Goal: Check status: Check status

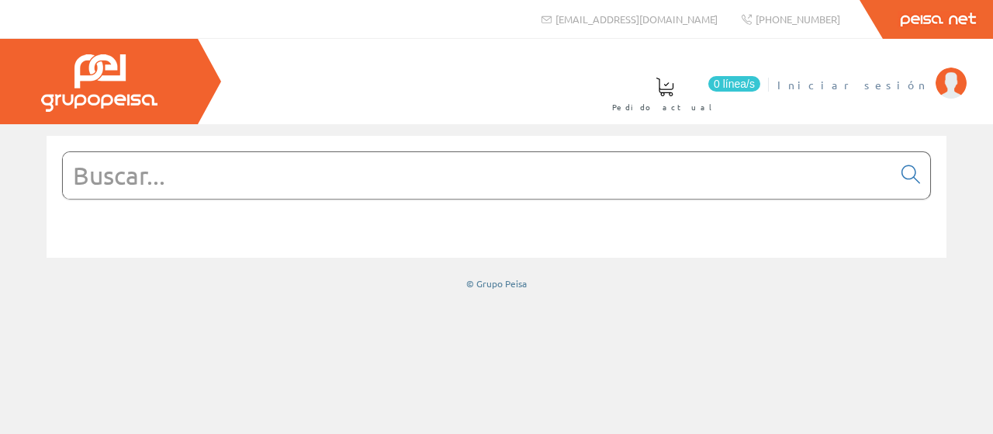
click at [904, 86] on span "Iniciar sesión" at bounding box center [852, 85] width 150 height 16
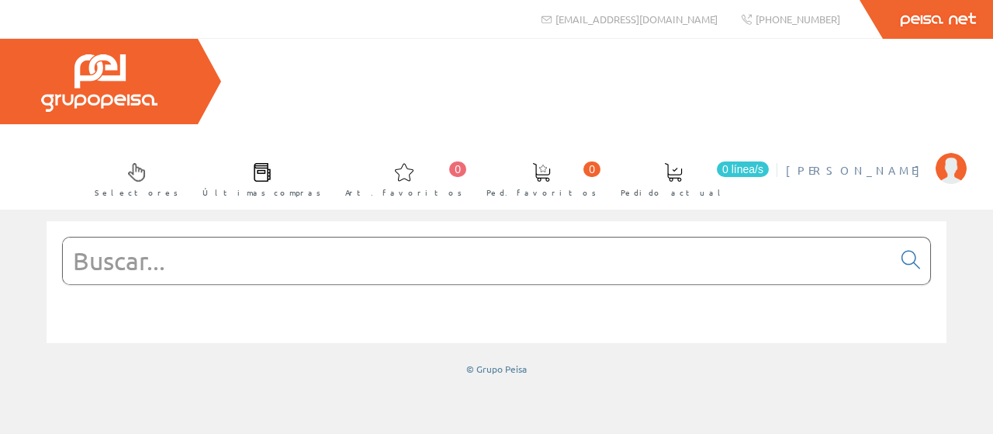
click at [892, 162] on span "[PERSON_NAME]" at bounding box center [857, 170] width 142 height 16
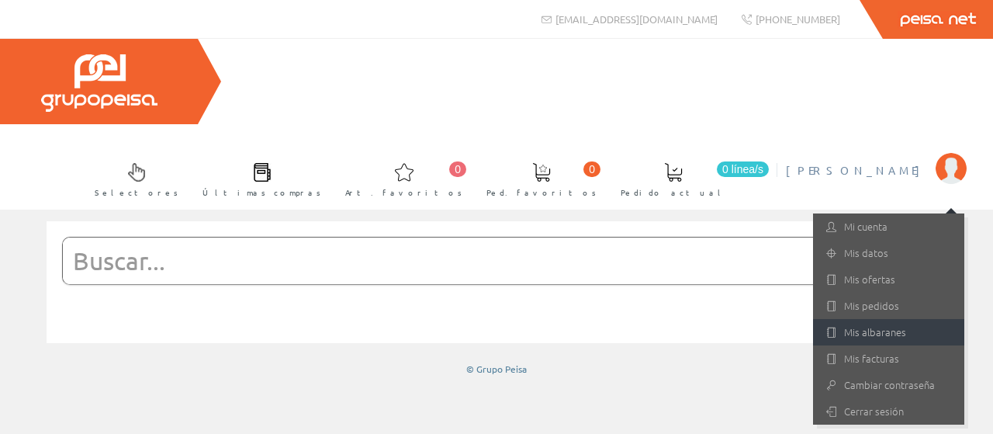
click at [876, 319] on link "Mis albaranes" at bounding box center [888, 332] width 151 height 26
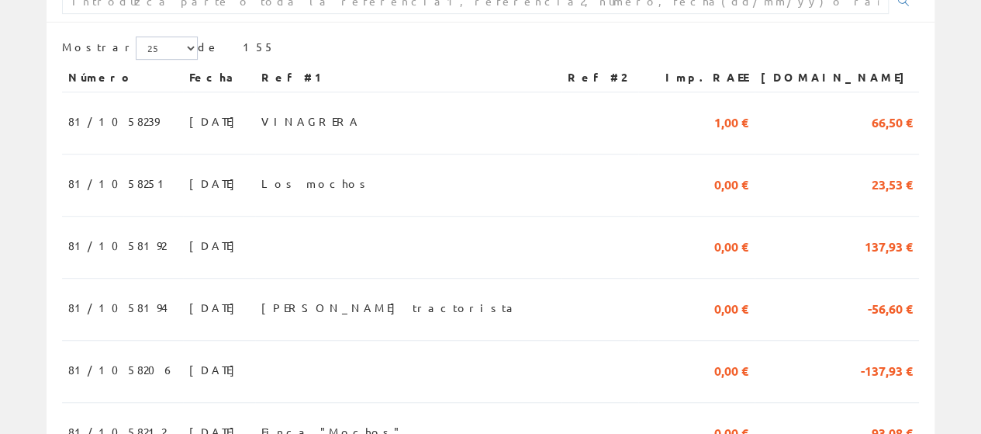
scroll to position [310, 0]
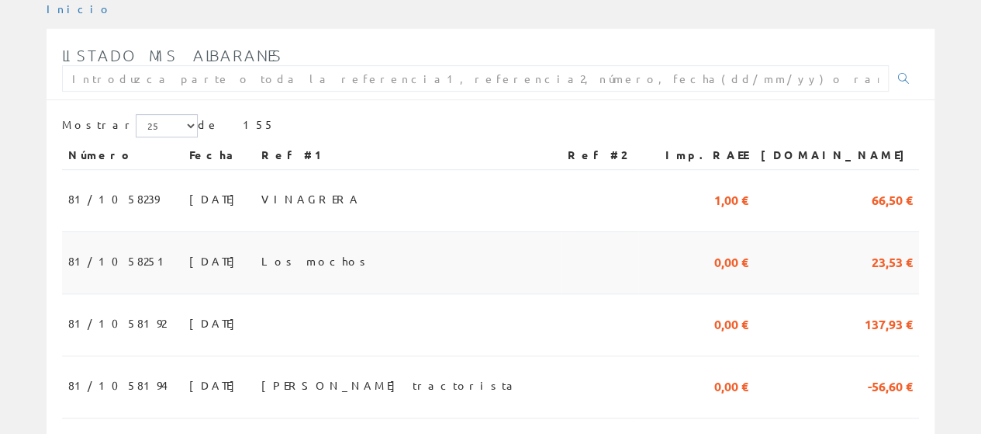
click at [189, 247] on span "09/09/2025" at bounding box center [216, 260] width 54 height 26
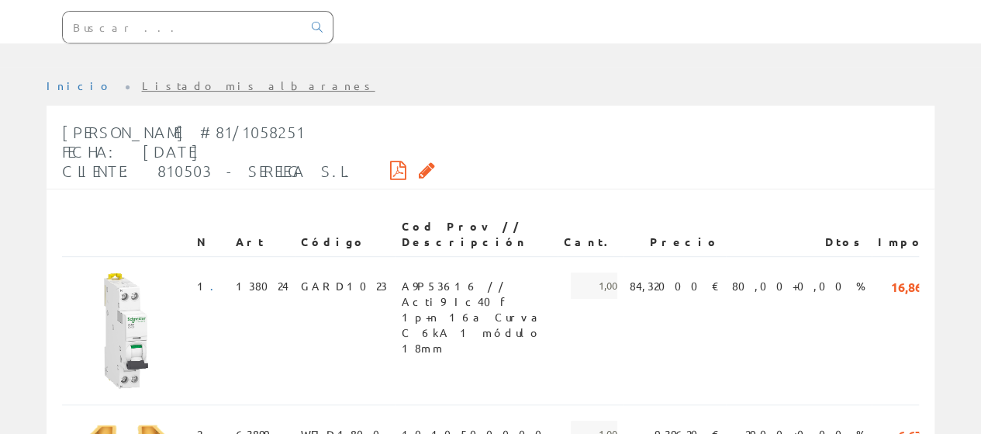
scroll to position [233, 0]
click at [390, 165] on icon at bounding box center [398, 170] width 16 height 11
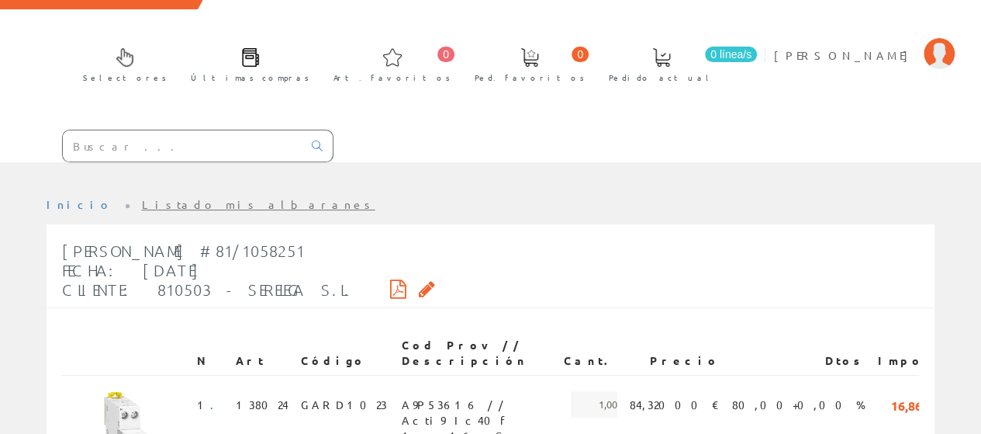
scroll to position [0, 0]
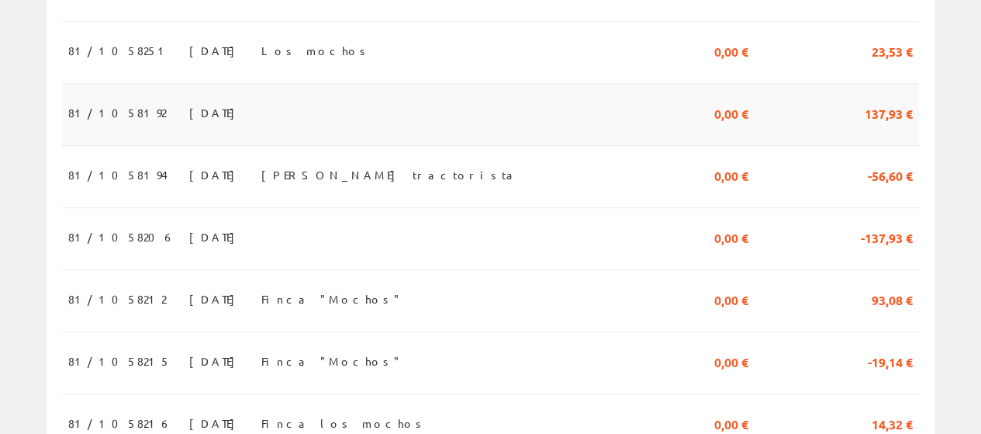
scroll to position [543, 0]
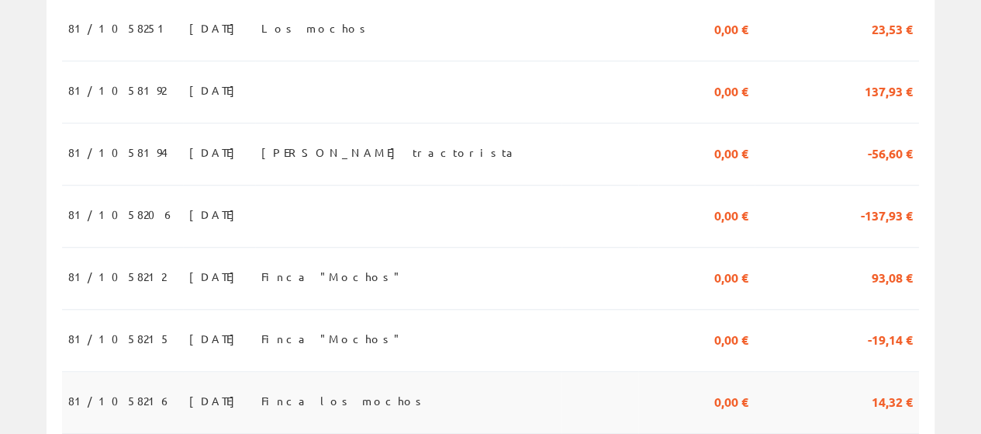
click at [189, 387] on span "08/09/2025" at bounding box center [216, 400] width 54 height 26
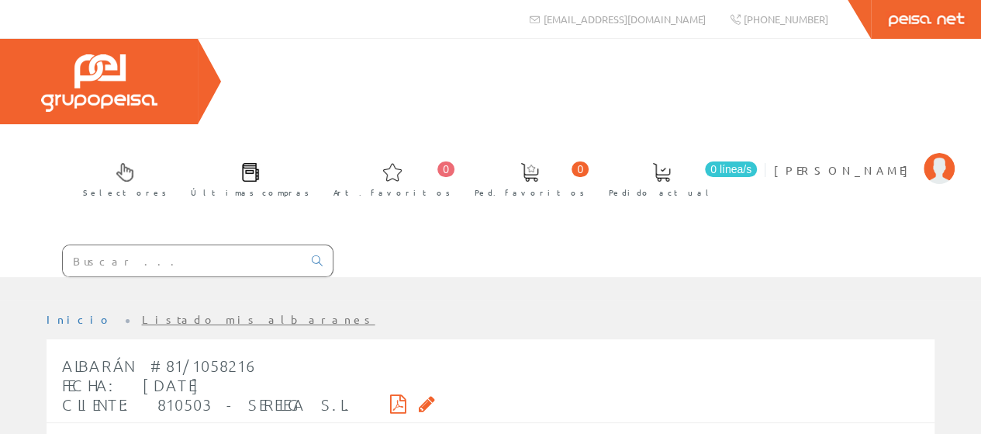
scroll to position [155, 0]
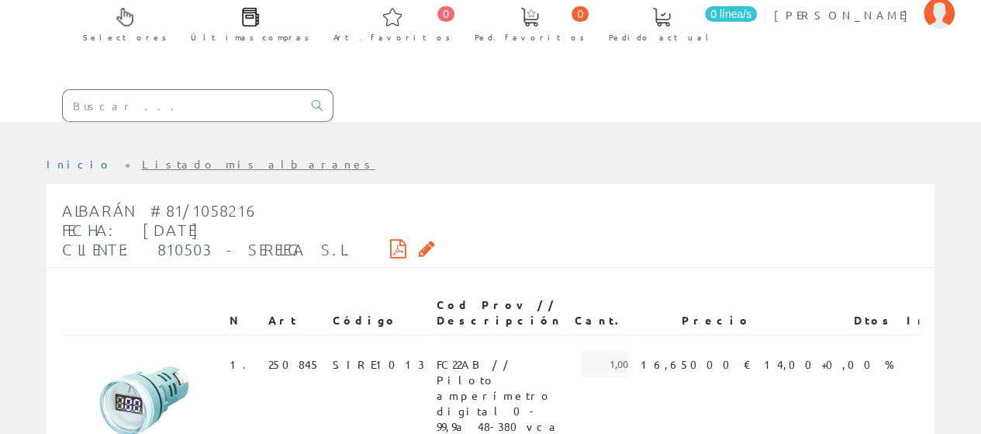
click at [344, 193] on div "Albarán #81/1058216 Fecha: [DATE] Cliente: 810503 - SERELEGA S.L." at bounding box center [248, 230] width 373 height 74
click at [390, 243] on icon at bounding box center [398, 248] width 16 height 11
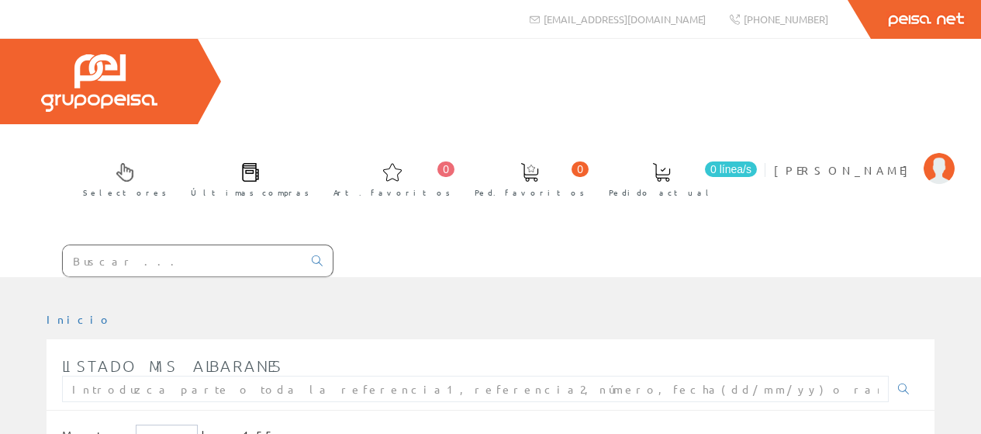
scroll to position [535, 0]
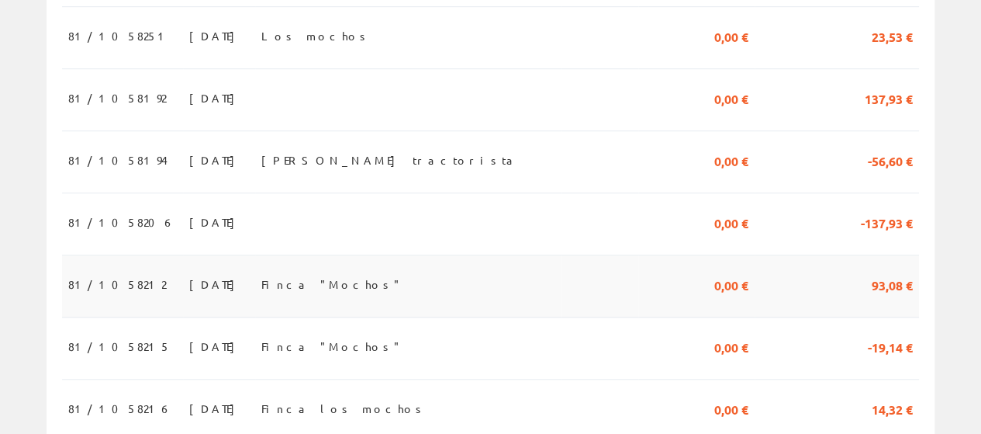
click at [189, 271] on span "08/09/2025" at bounding box center [216, 284] width 54 height 26
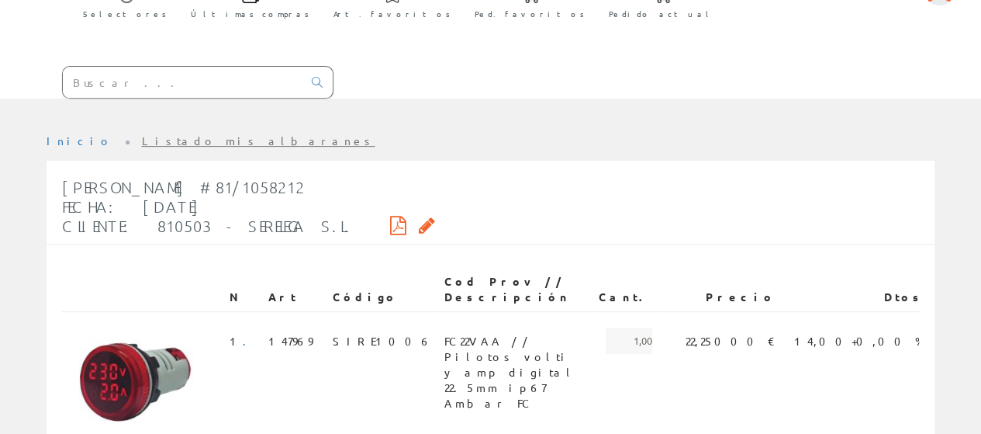
scroll to position [155, 0]
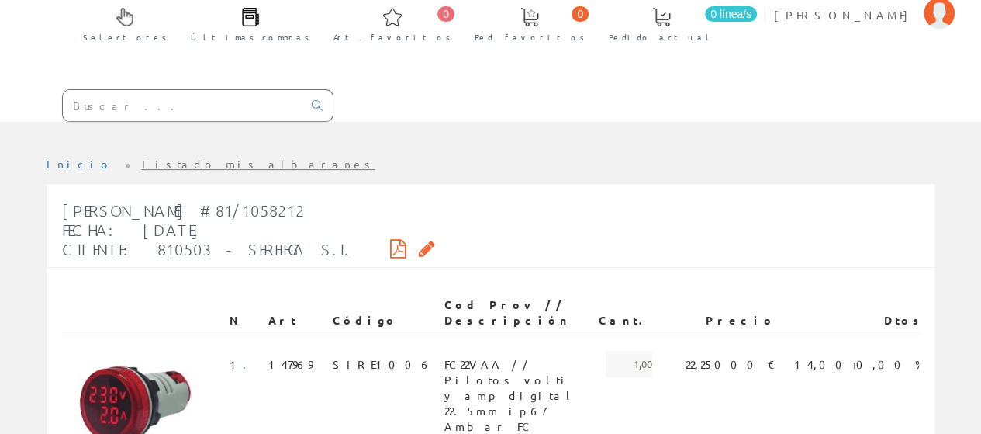
click at [335, 193] on div "[PERSON_NAME] #81/1058212 Fecha: [DATE] Cliente: 810503 - SERELEGA S.L." at bounding box center [248, 230] width 373 height 74
click at [390, 243] on icon at bounding box center [398, 248] width 16 height 11
